Goal: Task Accomplishment & Management: Use online tool/utility

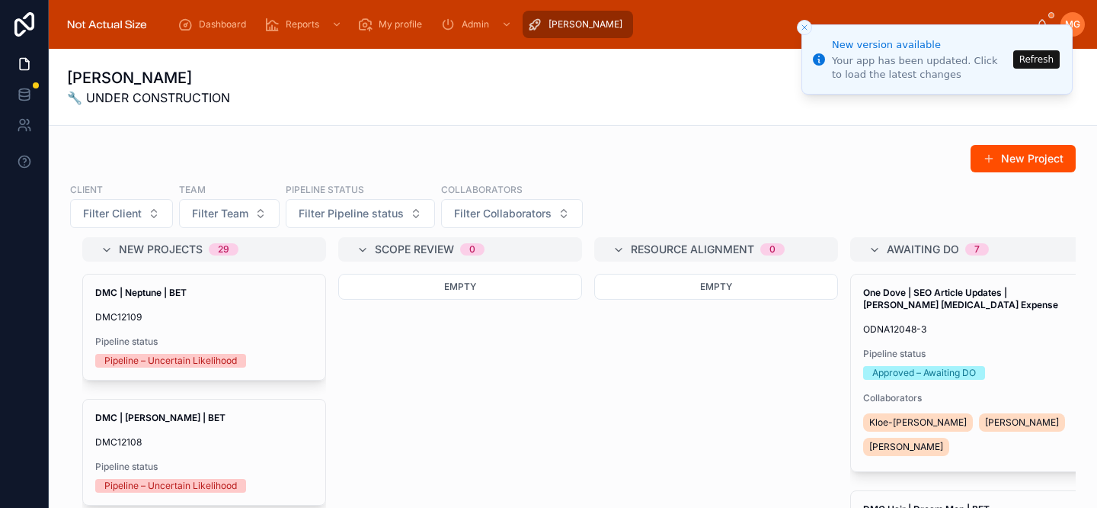
click at [1030, 61] on button "Refresh" at bounding box center [1037, 59] width 46 height 18
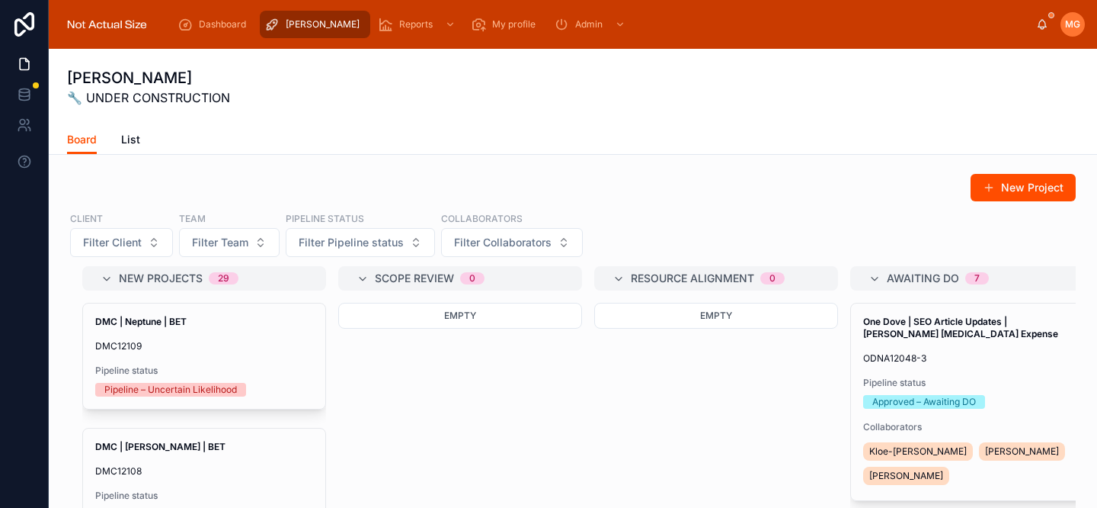
drag, startPoint x: 998, startPoint y: 184, endPoint x: 912, endPoint y: 140, distance: 97.1
click at [998, 184] on button "New Project" at bounding box center [1023, 187] width 105 height 27
